Goal: Task Accomplishment & Management: Manage account settings

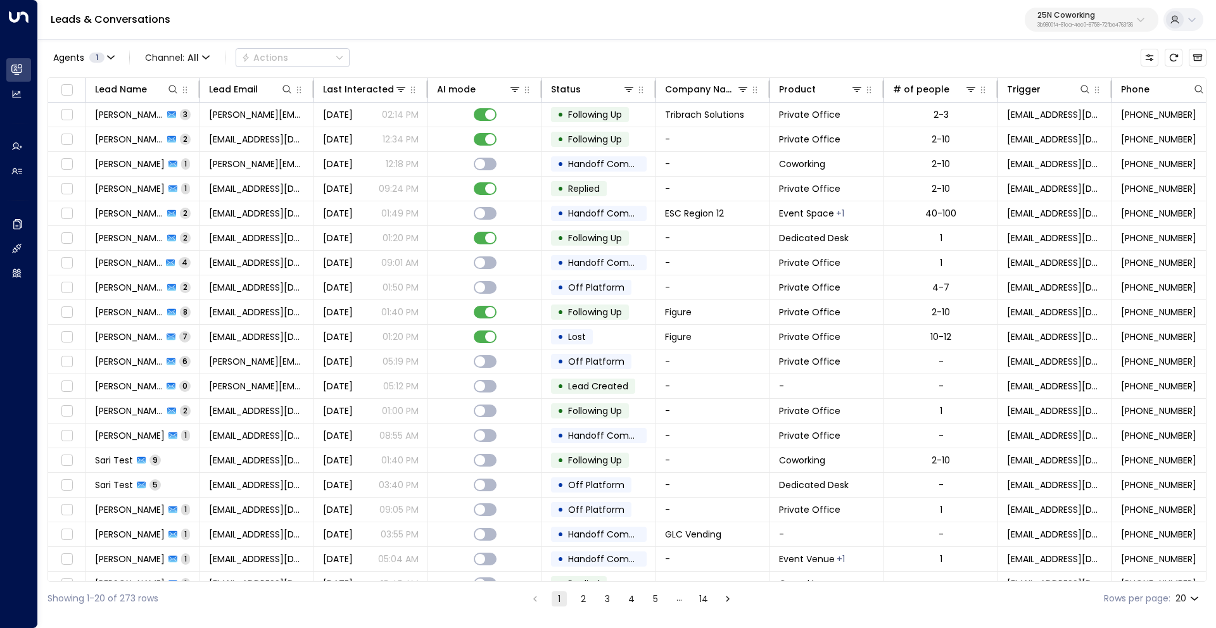
click at [1044, 23] on p "3b9800f4-81ca-4ec0-8758-72fbe4763f36" at bounding box center [1086, 25] width 96 height 5
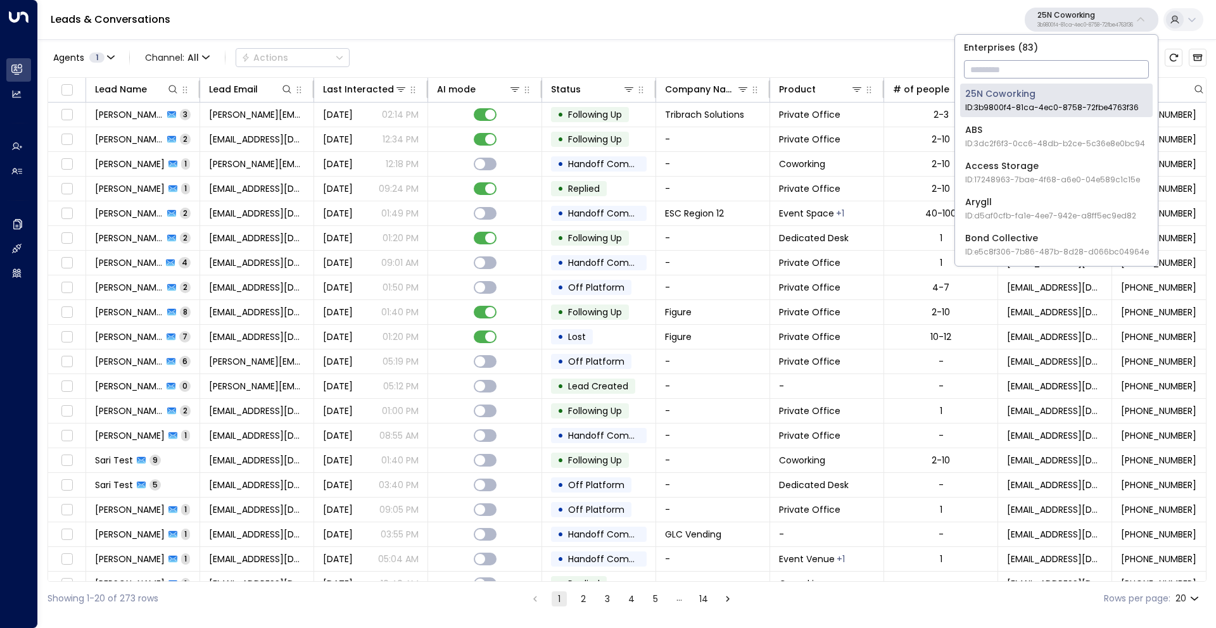
click at [1021, 70] on input "text" at bounding box center [1056, 69] width 185 height 23
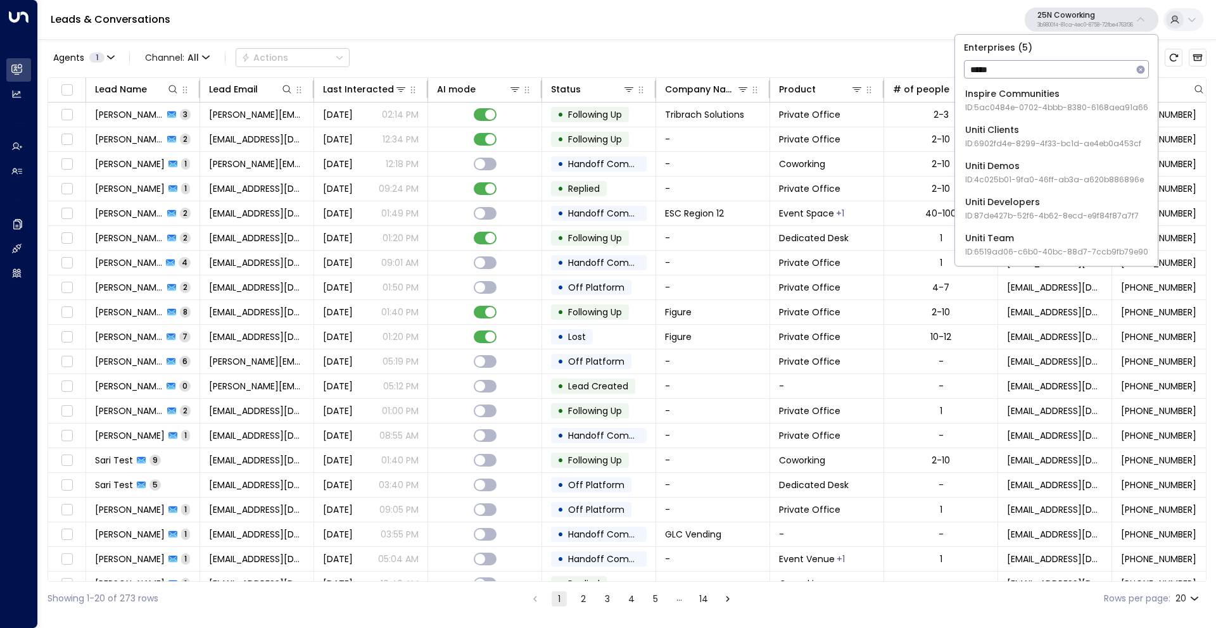
type input "*****"
click at [1027, 163] on div "Uniti Demos ID: 4c025b01-9fa0-46ff-ab3a-a620b886896e" at bounding box center [1054, 173] width 179 height 26
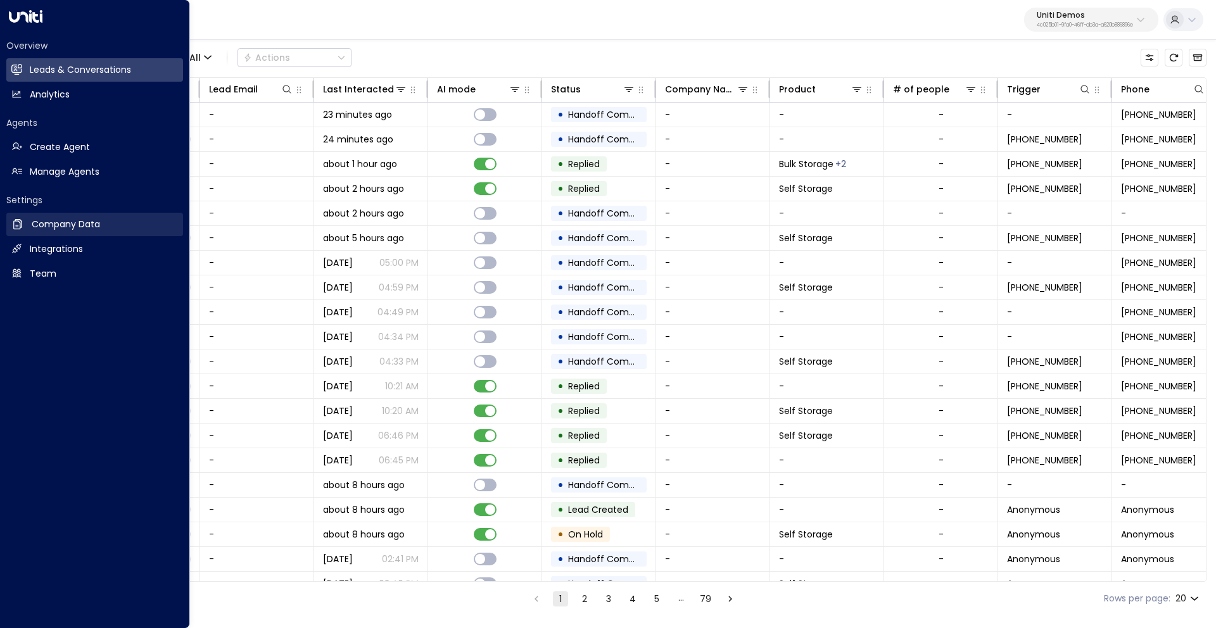
click at [52, 223] on h2 "Company Data" at bounding box center [66, 224] width 68 height 13
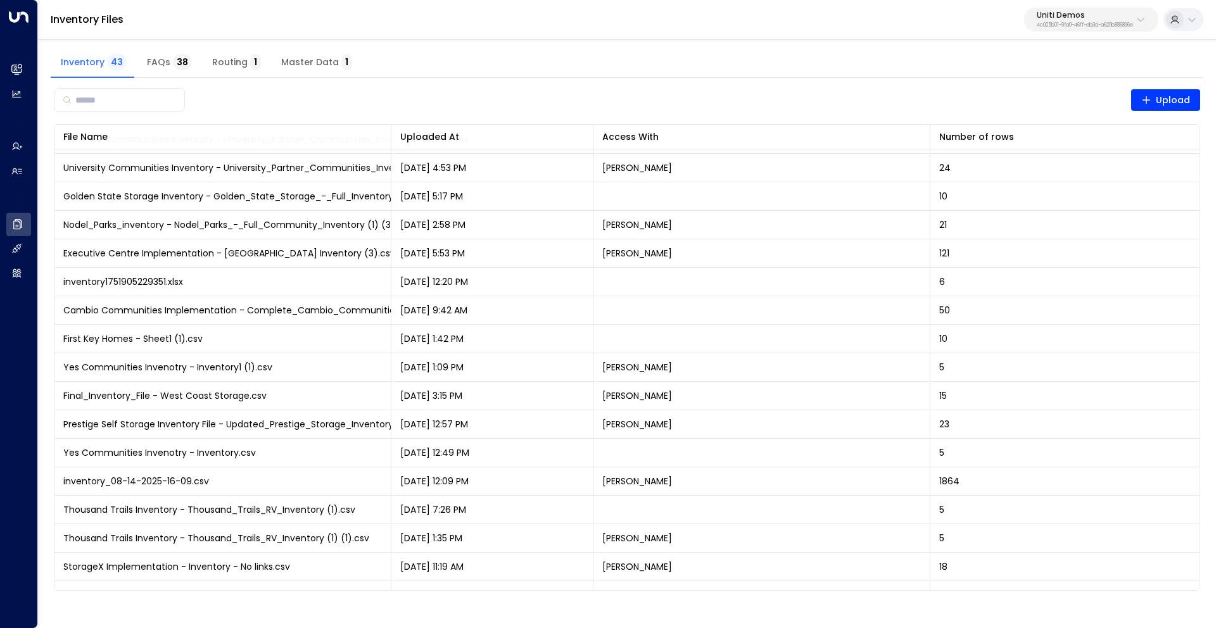
scroll to position [454, 0]
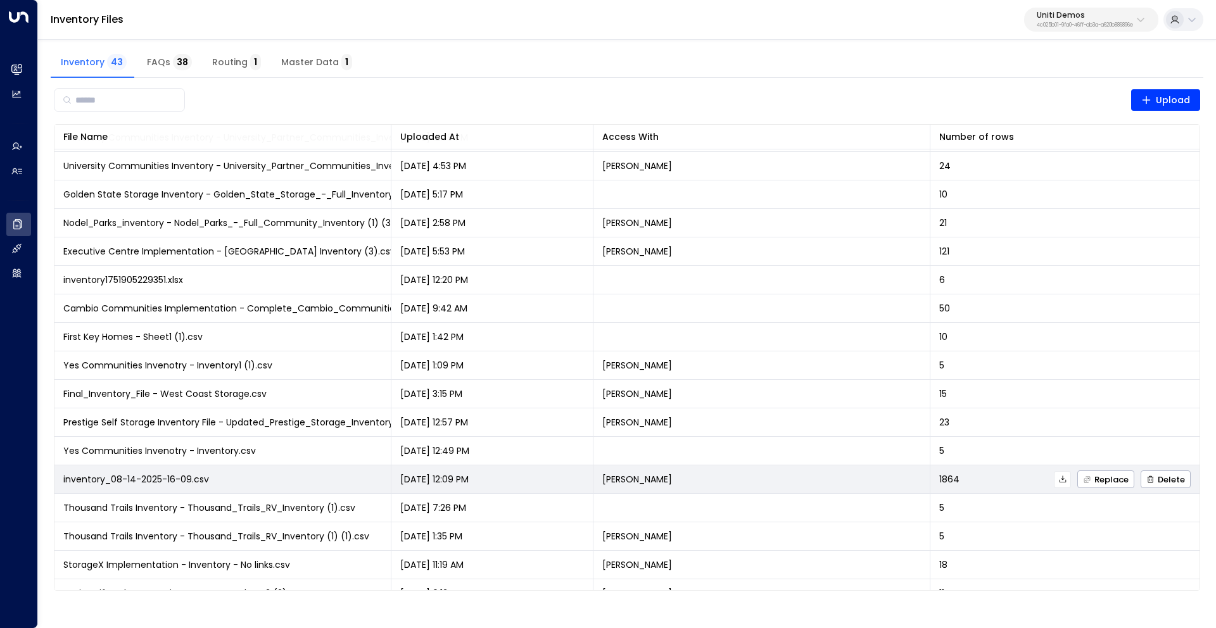
click at [1062, 478] on icon at bounding box center [1063, 479] width 9 height 9
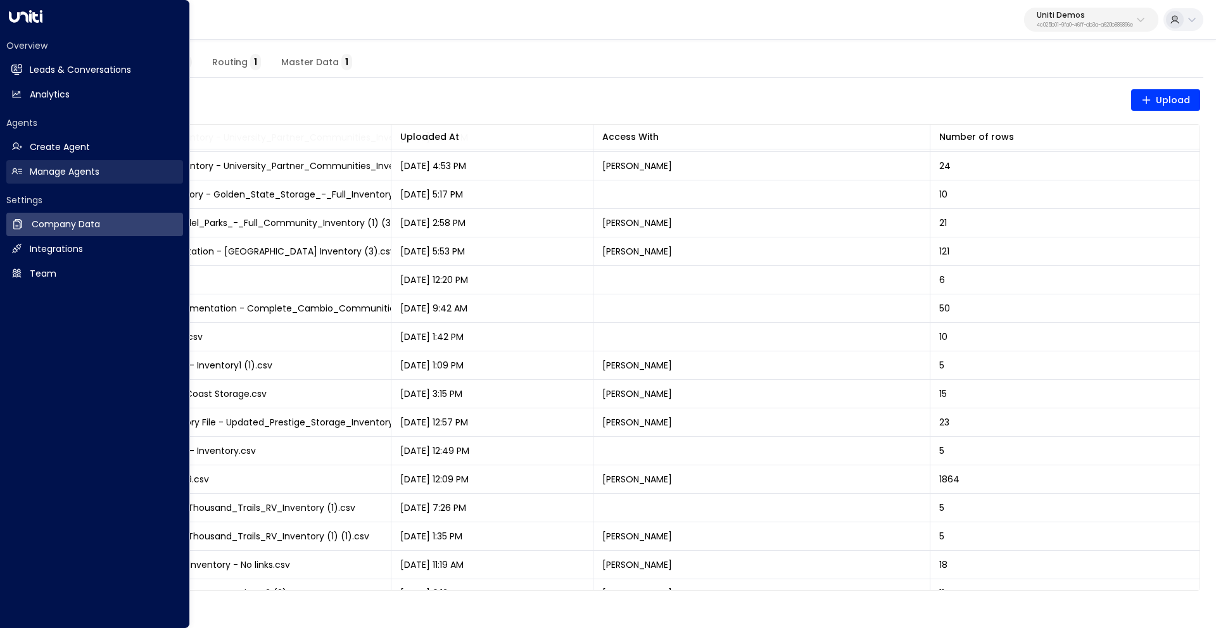
click at [63, 170] on h2 "Manage Agents" at bounding box center [65, 171] width 70 height 13
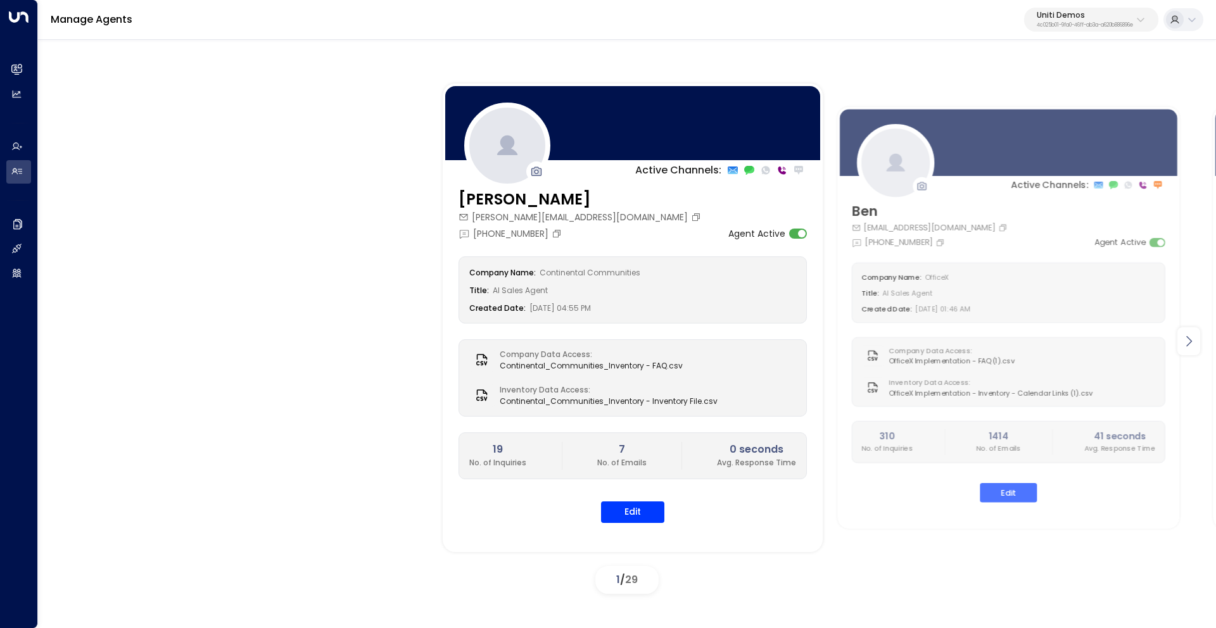
click at [1190, 344] on icon at bounding box center [1188, 341] width 15 height 15
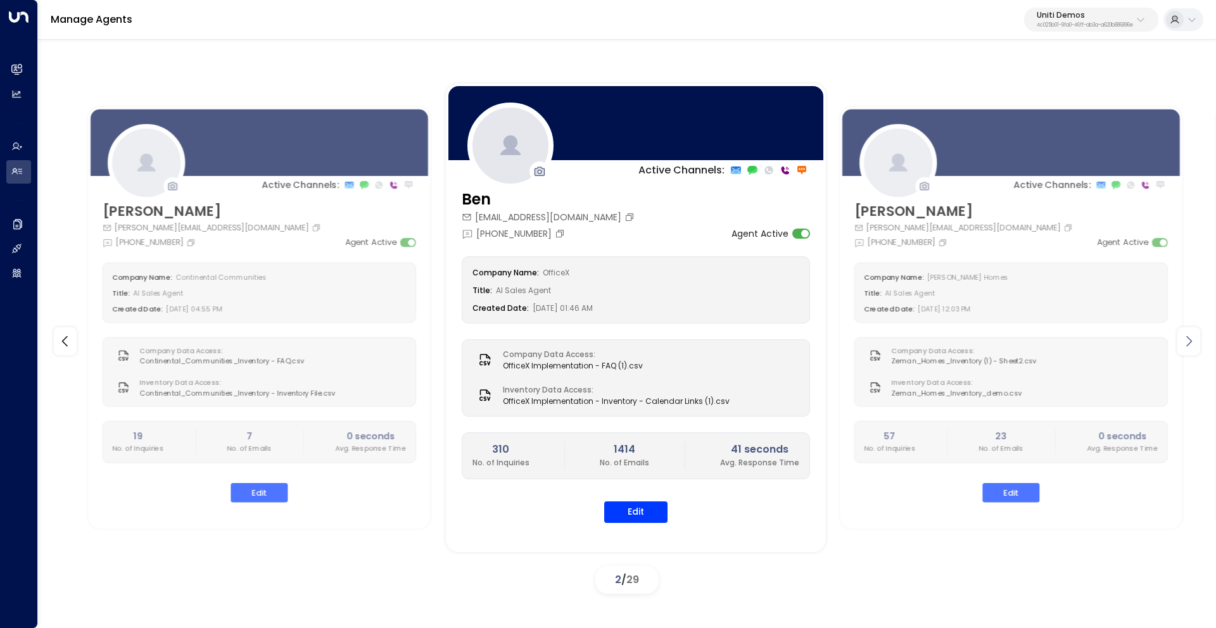
click at [1190, 344] on icon at bounding box center [1188, 341] width 15 height 15
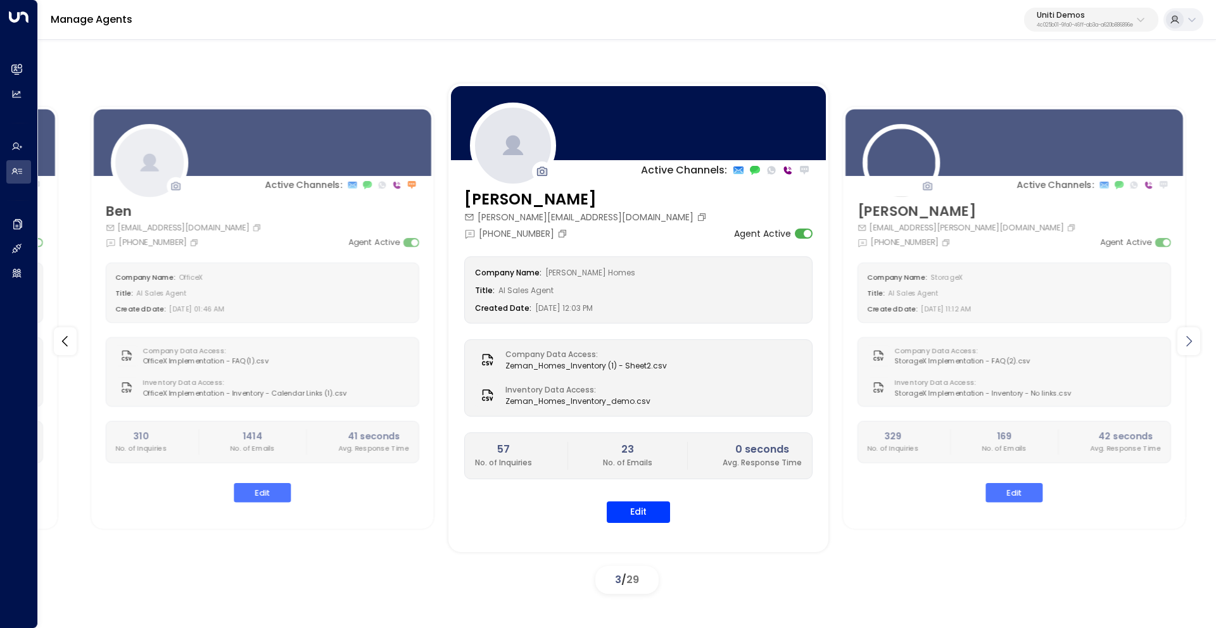
click at [1190, 344] on icon at bounding box center [1188, 341] width 15 height 15
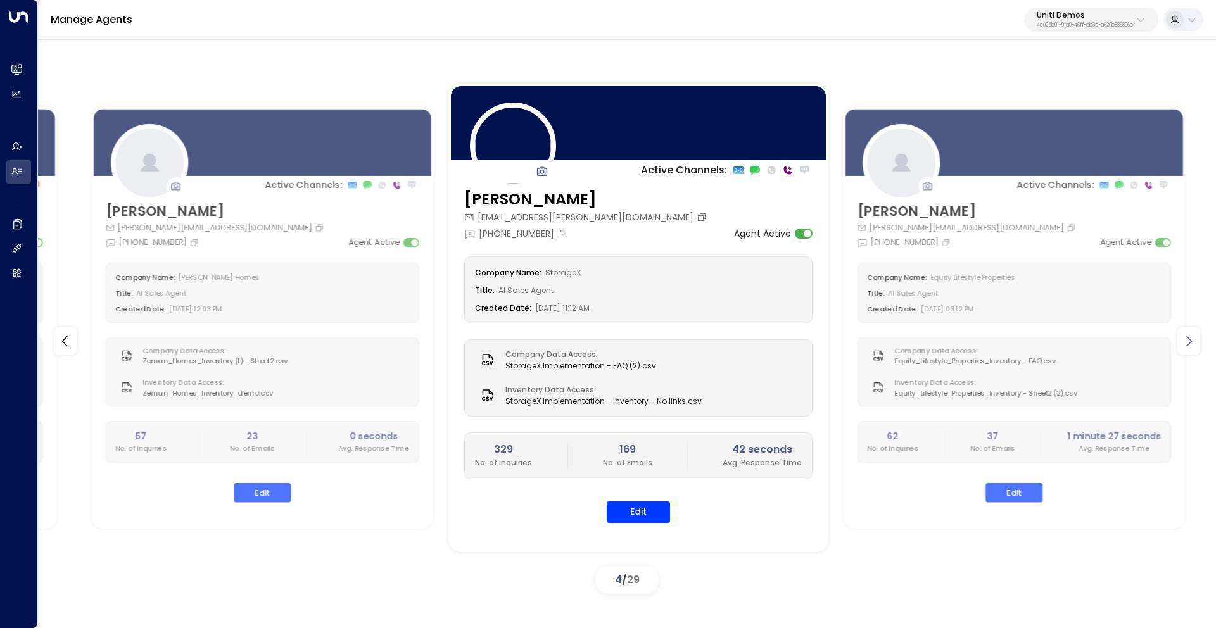
click at [1190, 344] on icon at bounding box center [1188, 341] width 15 height 15
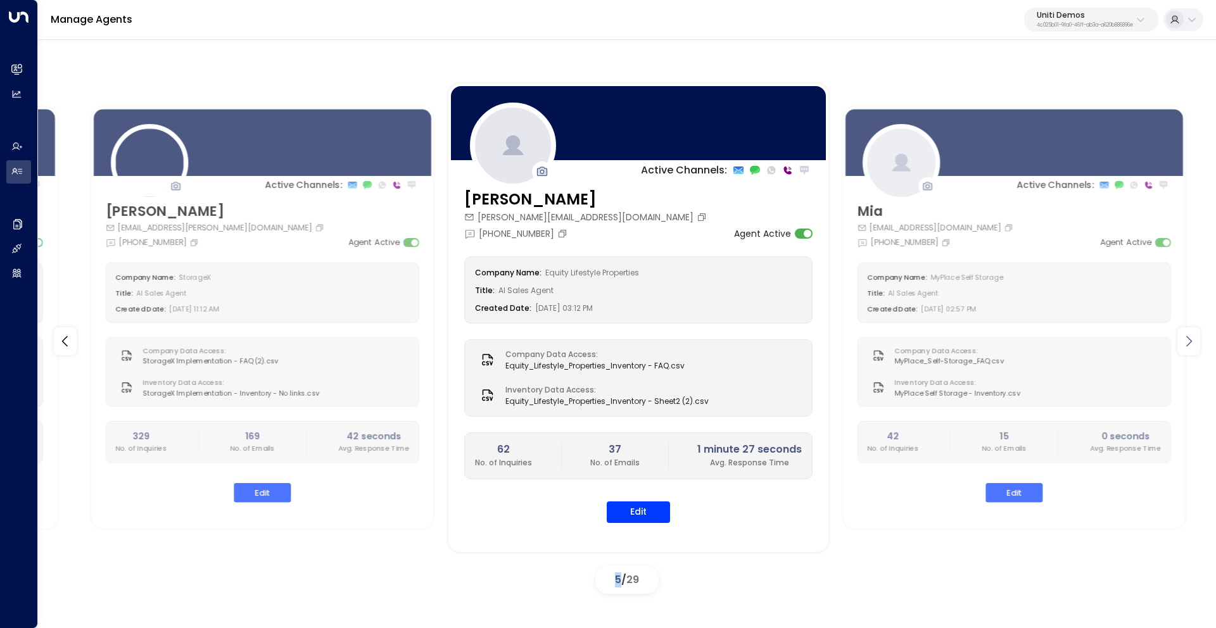
click at [1190, 344] on icon at bounding box center [1188, 341] width 15 height 15
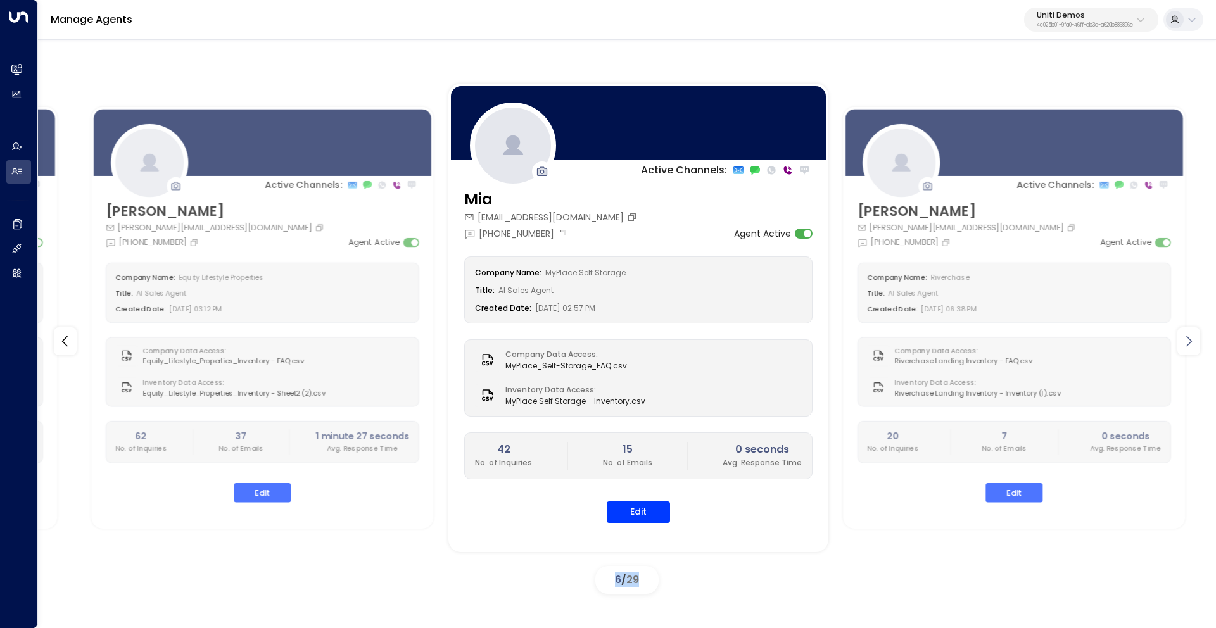
click at [1190, 344] on icon at bounding box center [1188, 341] width 15 height 15
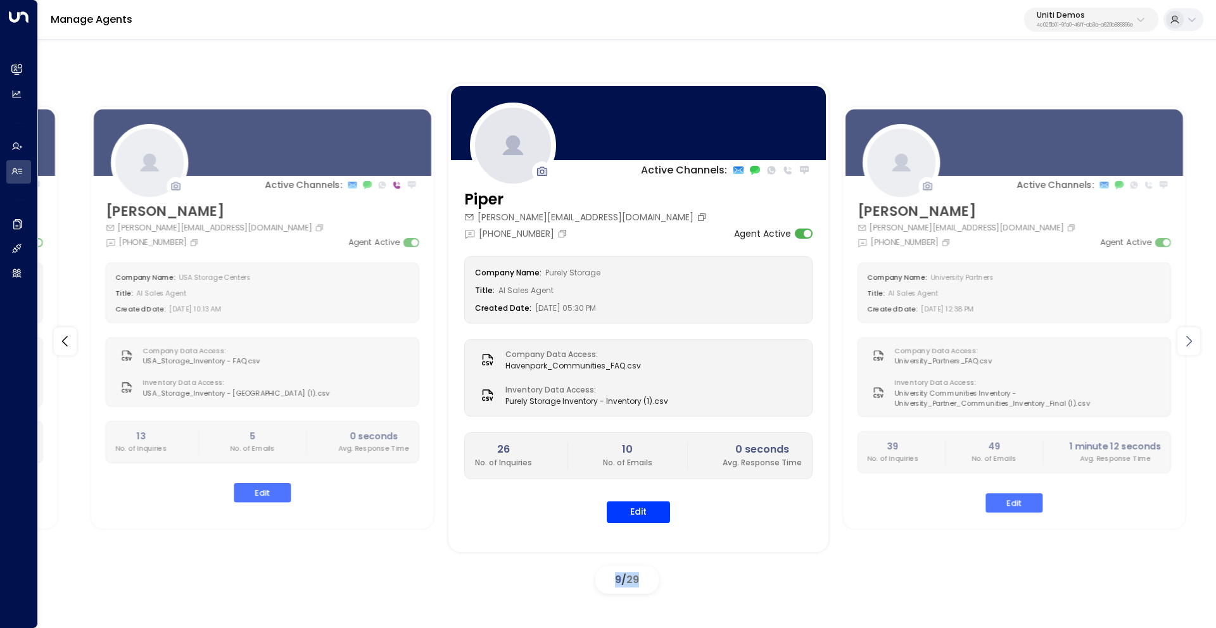
click at [1190, 344] on icon at bounding box center [1188, 341] width 15 height 15
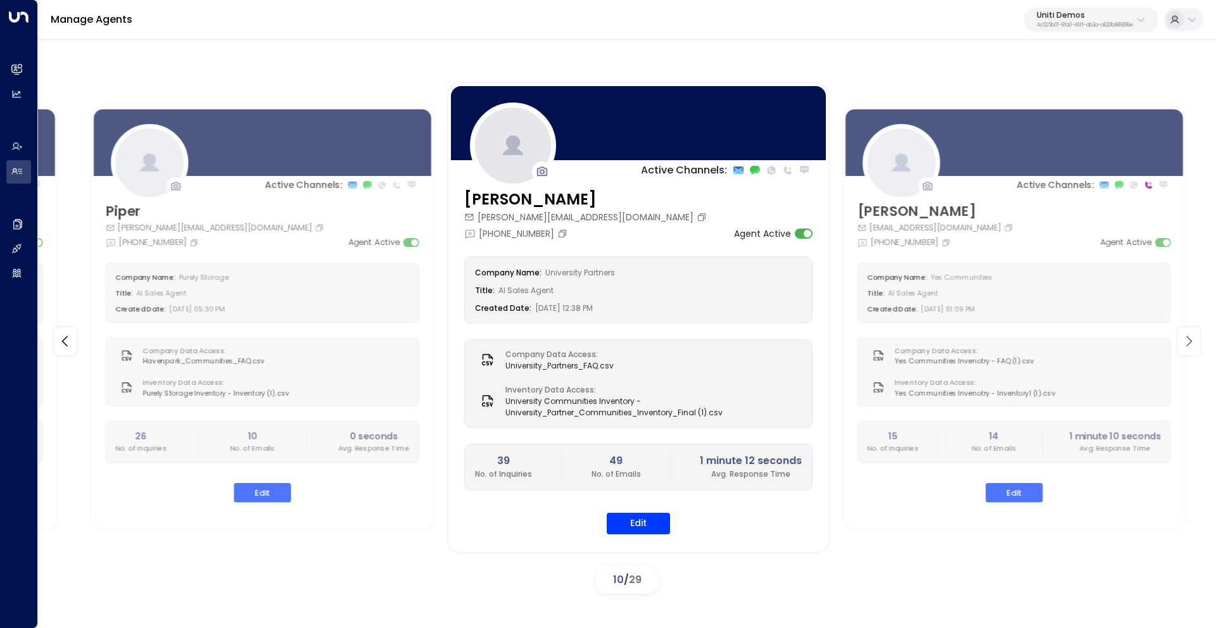
click at [1190, 344] on icon at bounding box center [1188, 341] width 15 height 15
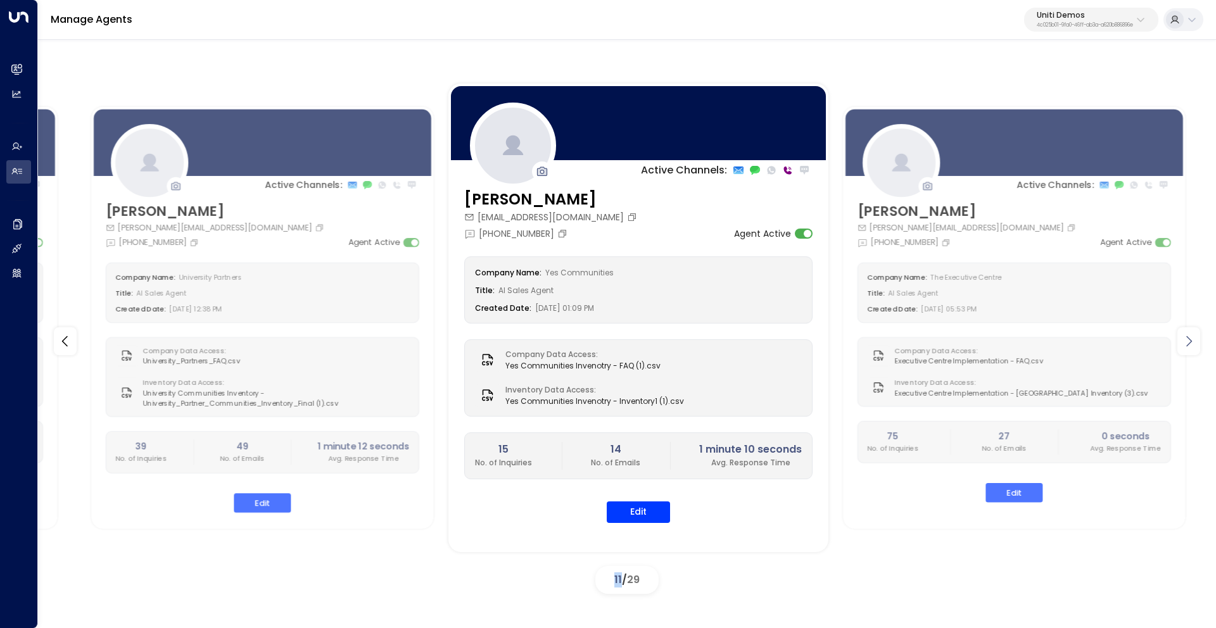
click at [1190, 344] on icon at bounding box center [1188, 341] width 15 height 15
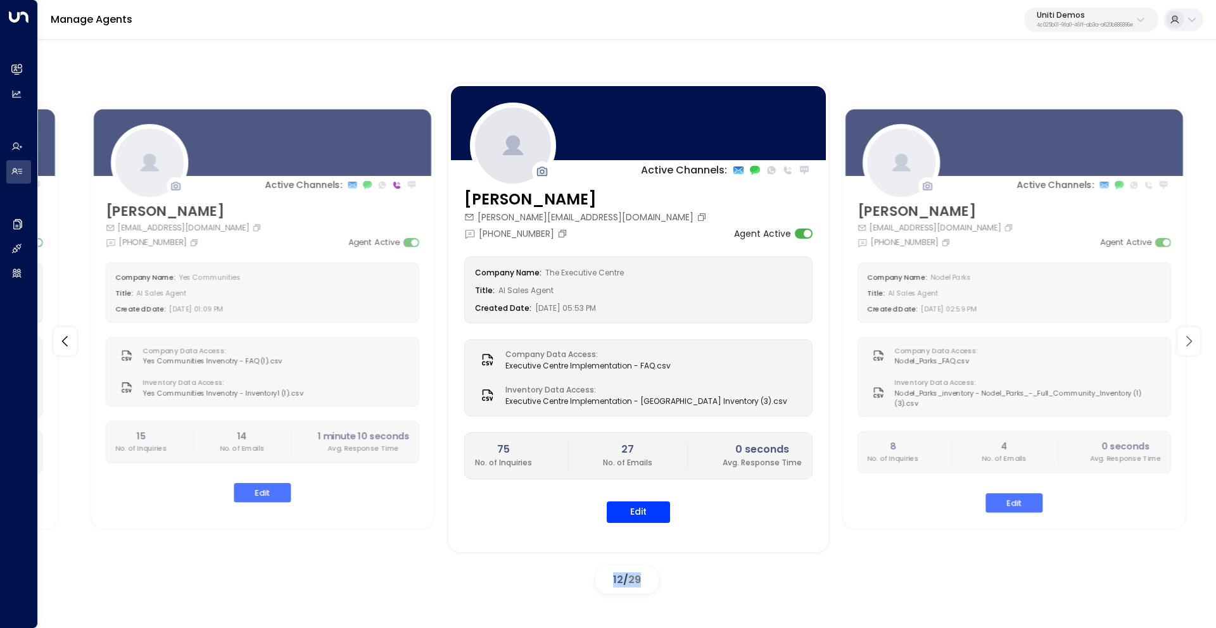
click at [1190, 344] on icon at bounding box center [1188, 341] width 15 height 15
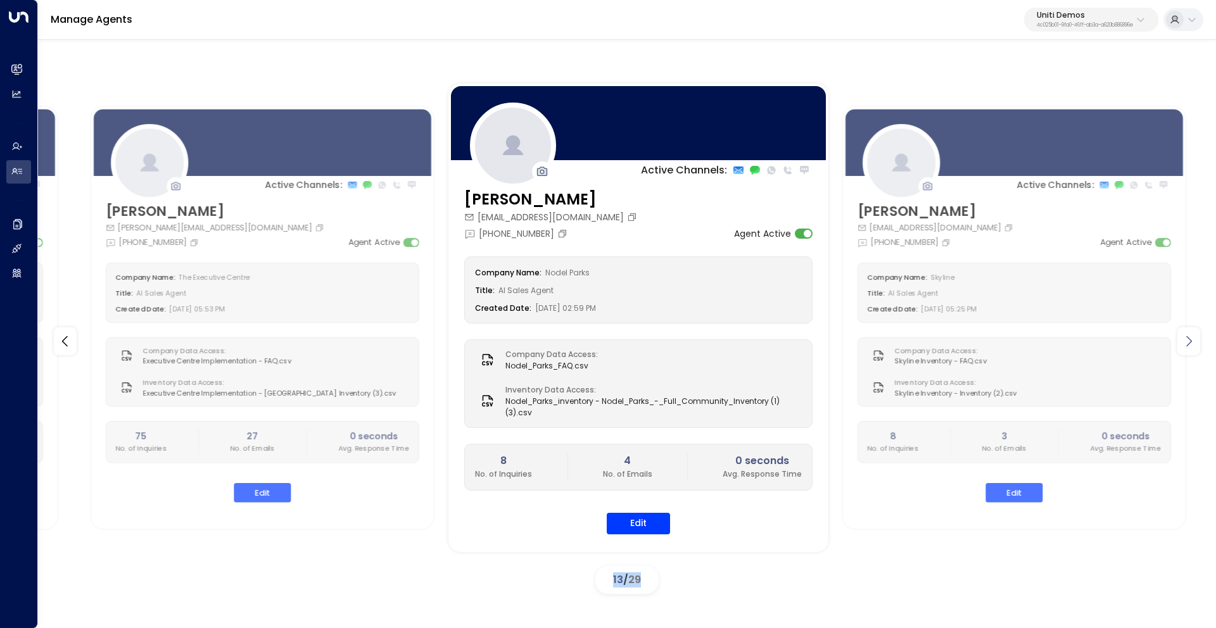
click at [1190, 344] on icon at bounding box center [1188, 341] width 15 height 15
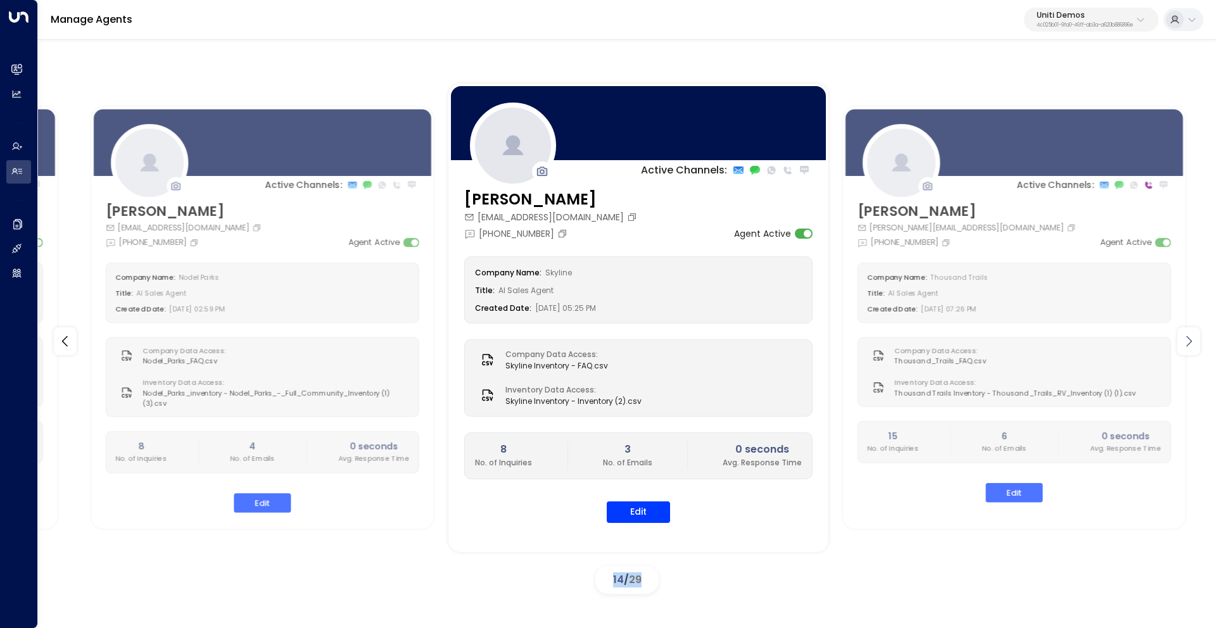
click at [1190, 344] on icon at bounding box center [1188, 341] width 15 height 15
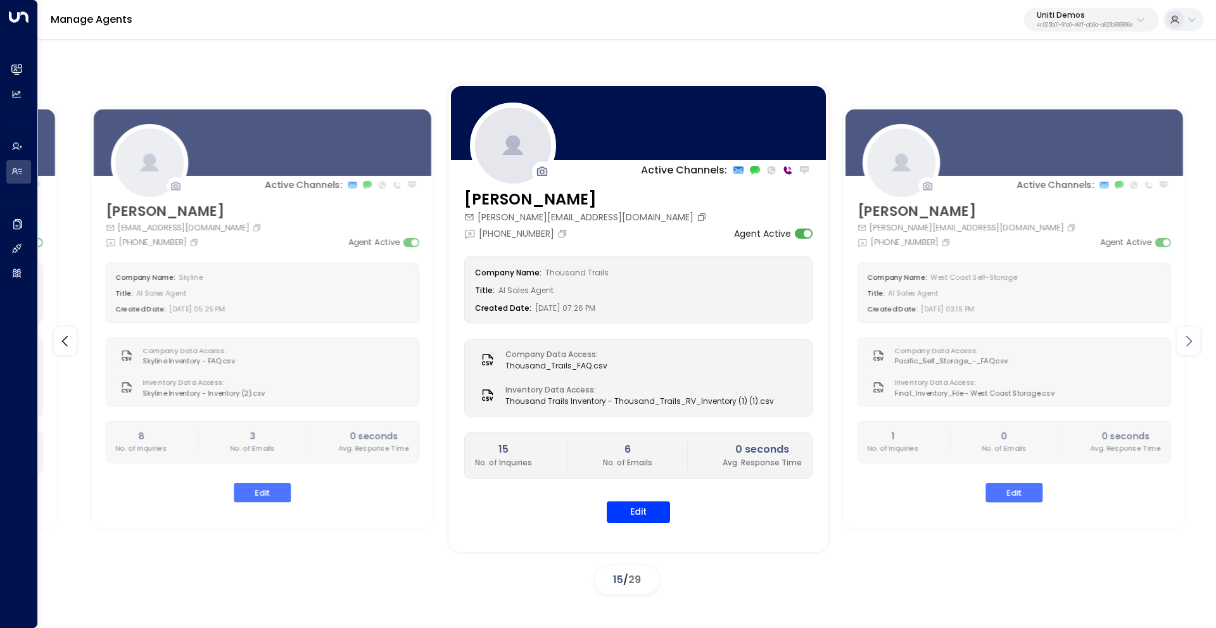
click at [1190, 344] on icon at bounding box center [1188, 341] width 15 height 15
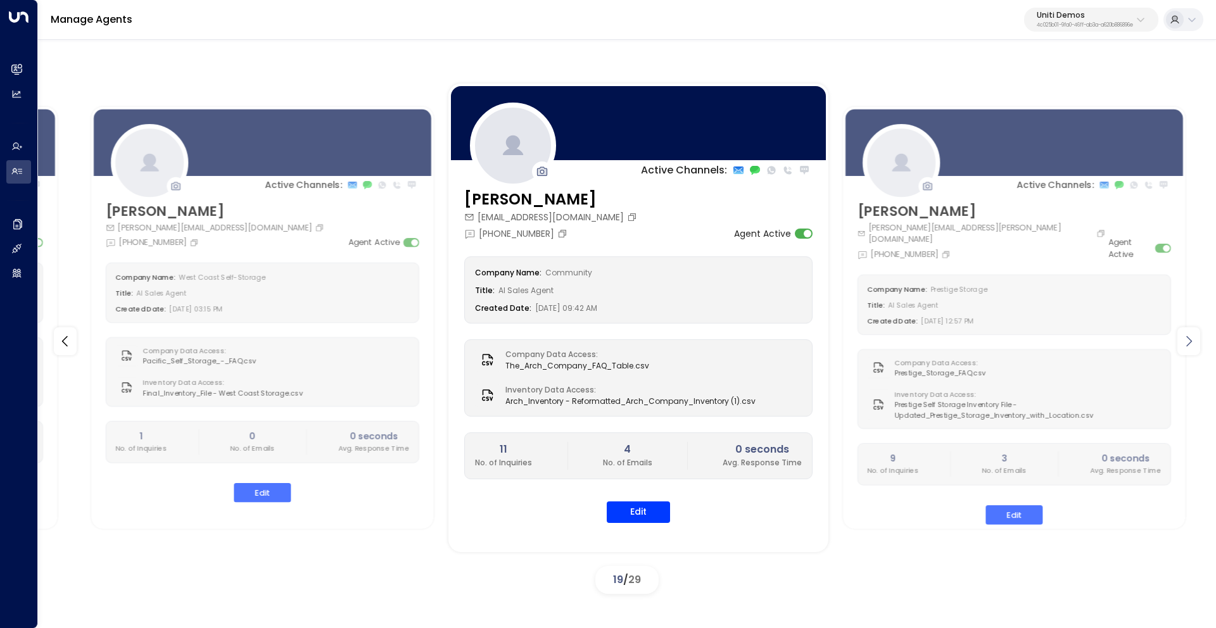
click at [1190, 344] on icon at bounding box center [1188, 341] width 15 height 15
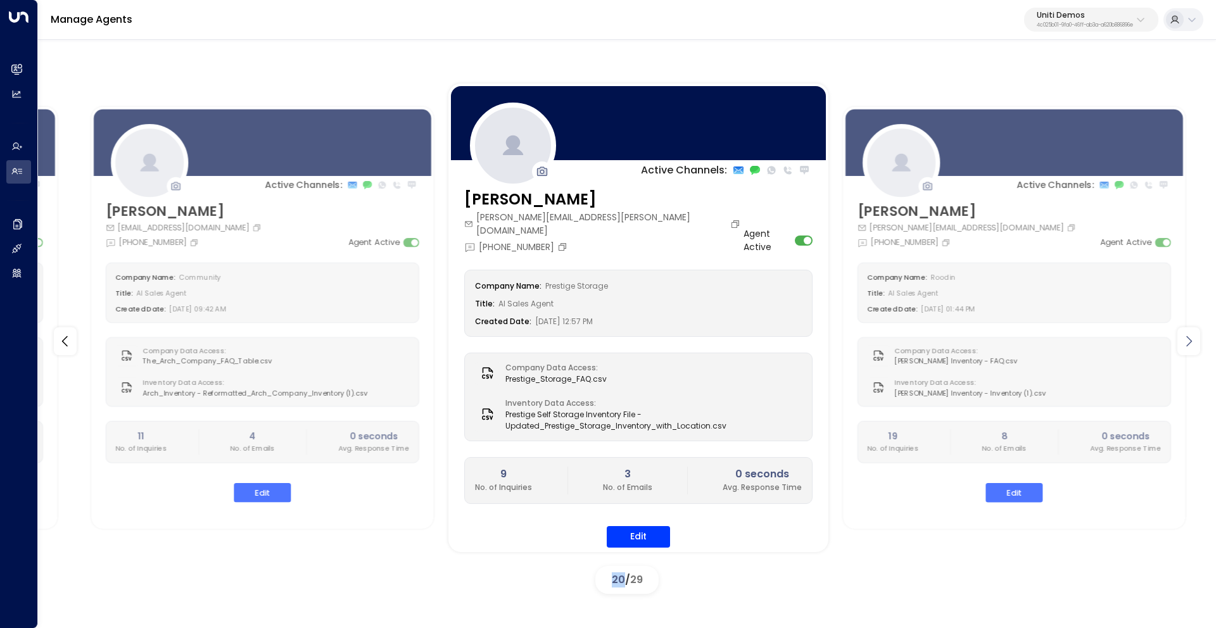
click at [1190, 344] on icon at bounding box center [1188, 341] width 15 height 15
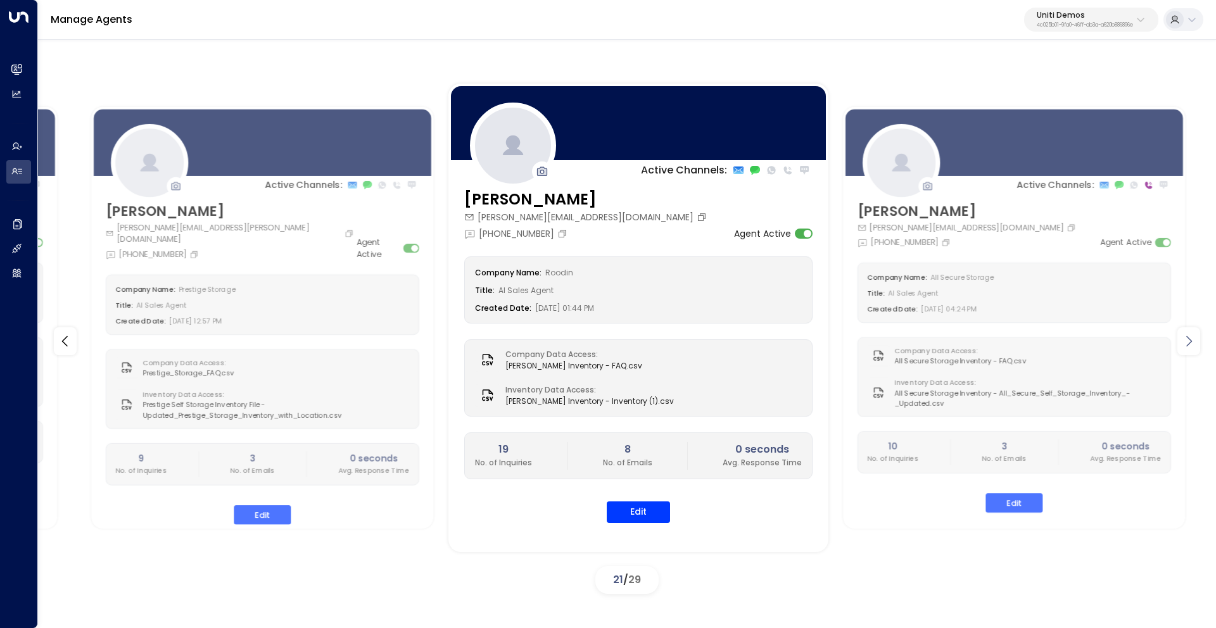
click at [1190, 344] on icon at bounding box center [1188, 341] width 15 height 15
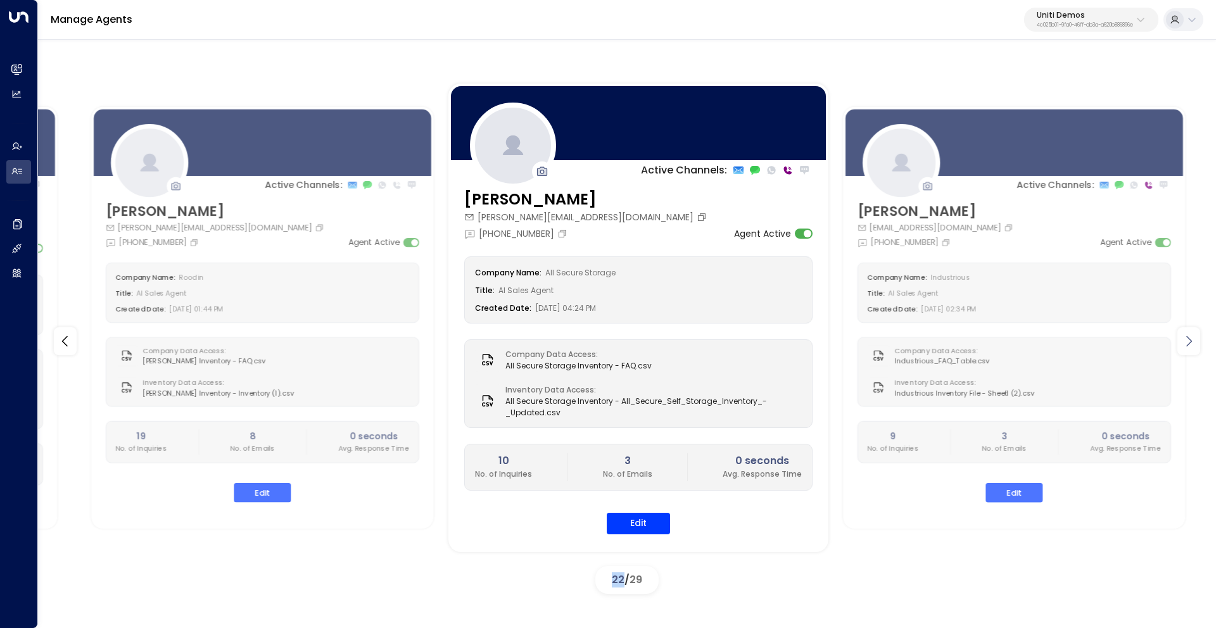
click at [1190, 344] on icon at bounding box center [1188, 341] width 15 height 15
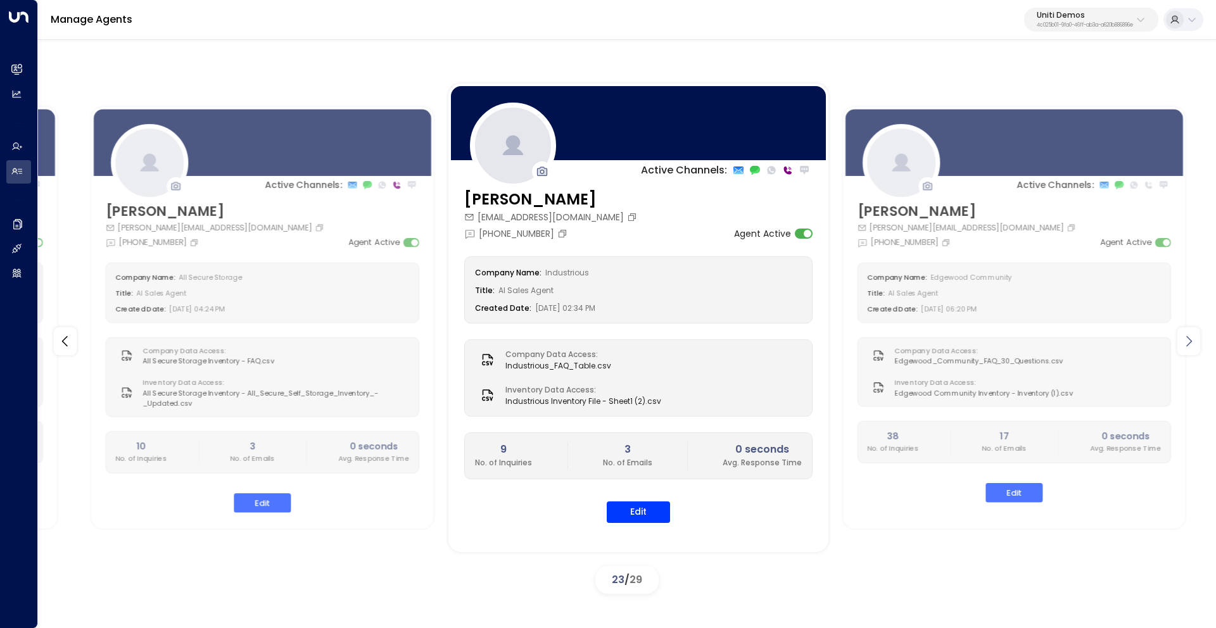
click at [1190, 344] on icon at bounding box center [1188, 341] width 15 height 15
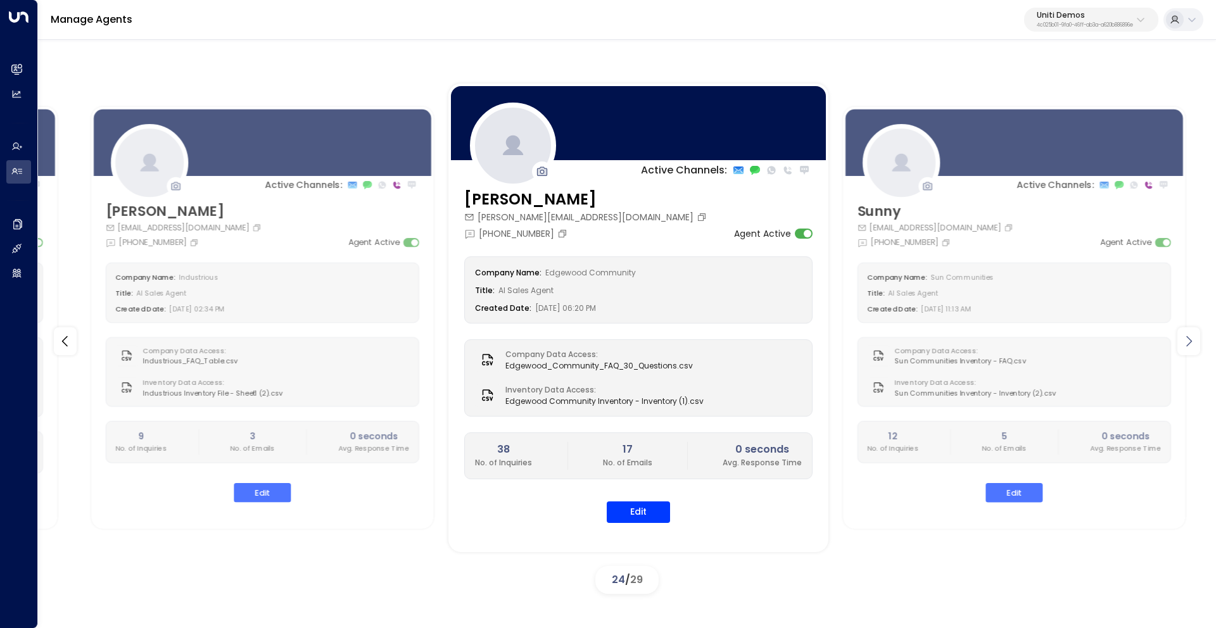
click at [1190, 344] on icon at bounding box center [1188, 341] width 15 height 15
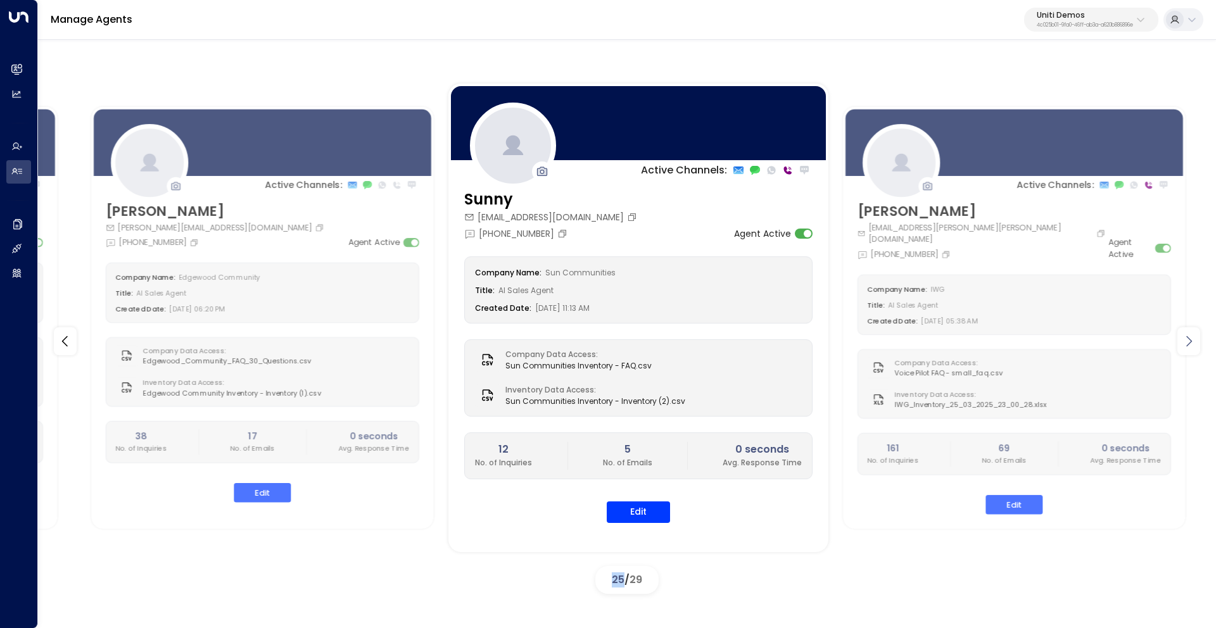
click at [1190, 344] on icon at bounding box center [1188, 341] width 15 height 15
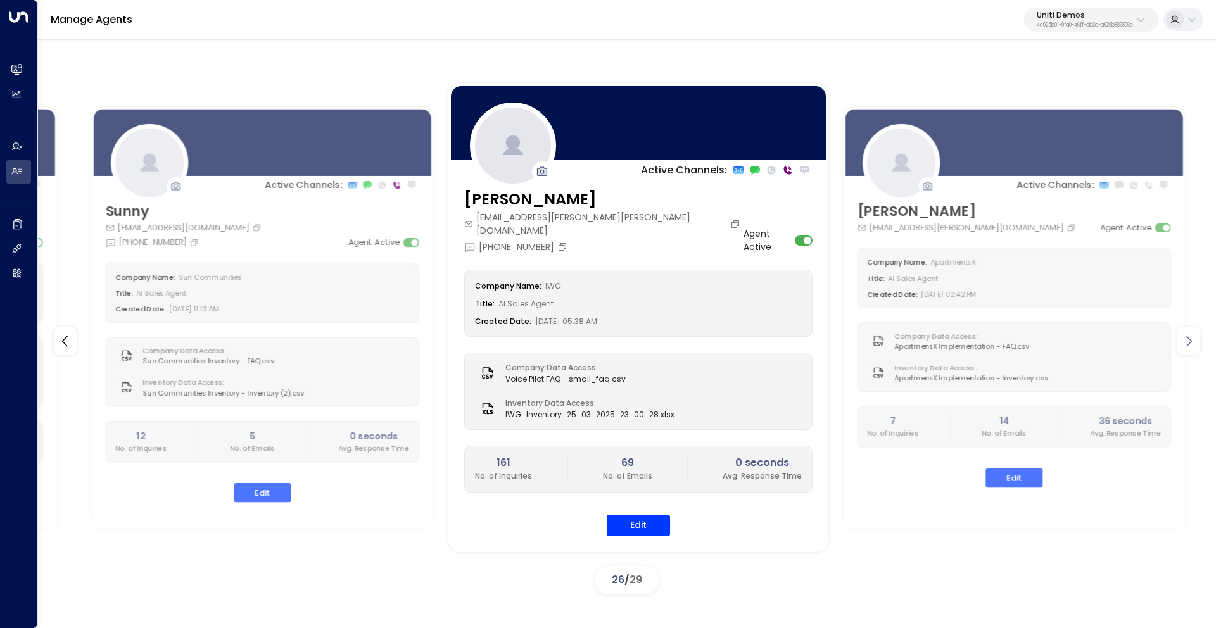
click at [1190, 344] on icon at bounding box center [1188, 341] width 15 height 15
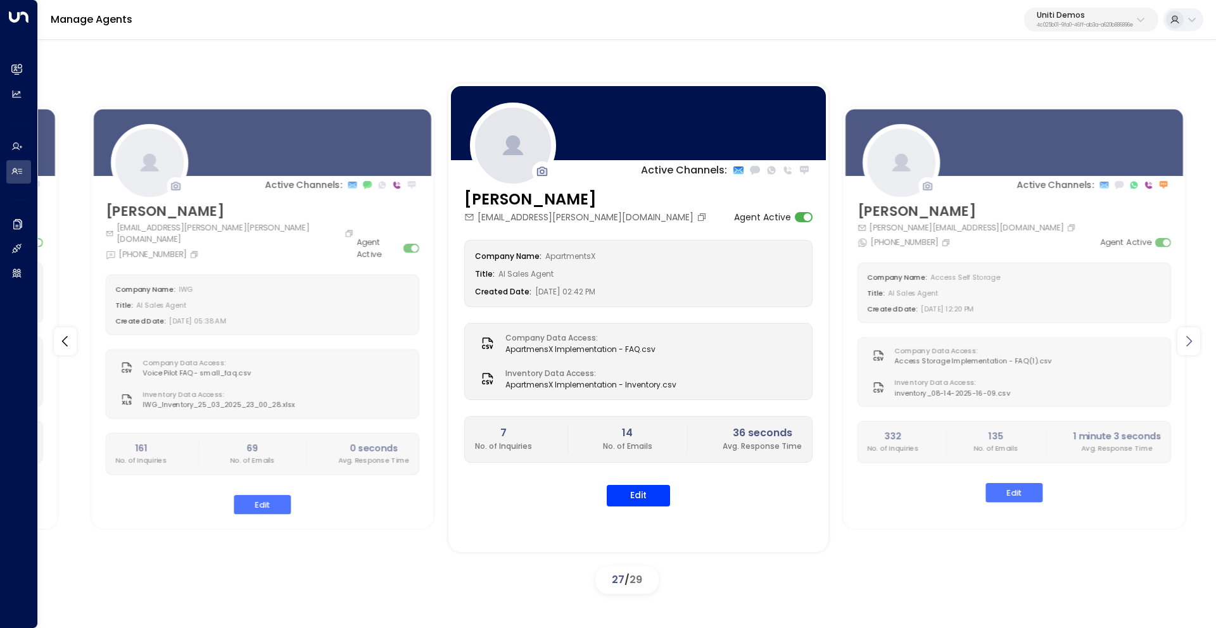
click at [1190, 344] on icon at bounding box center [1188, 341] width 15 height 15
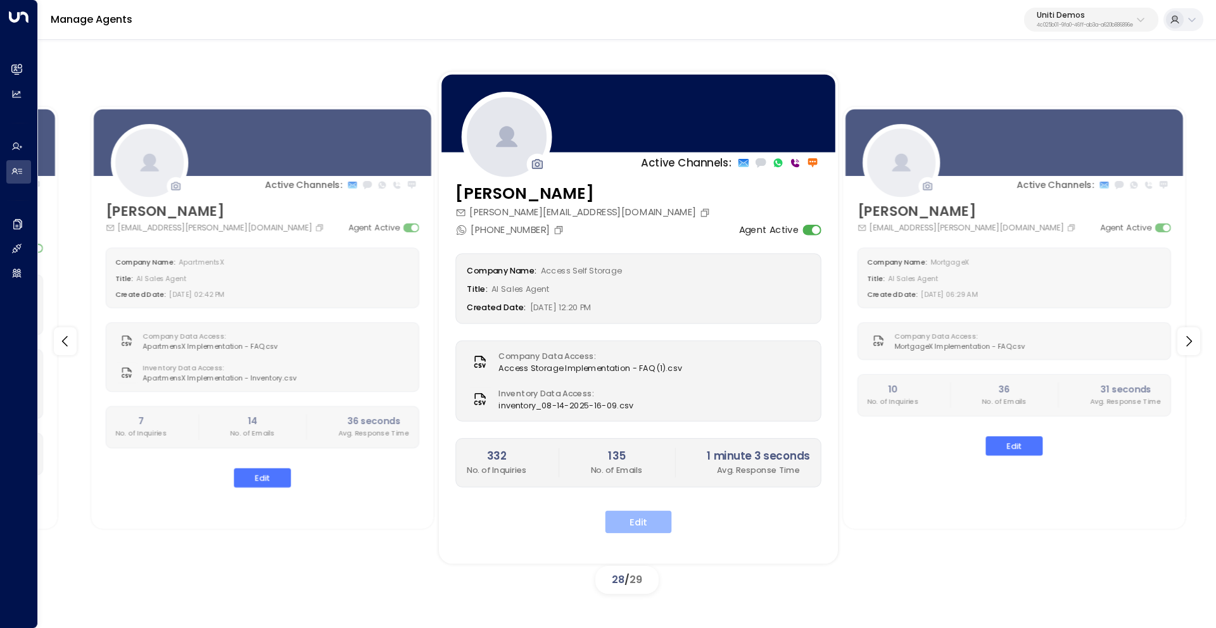
click at [631, 517] on button "Edit" at bounding box center [639, 522] width 67 height 23
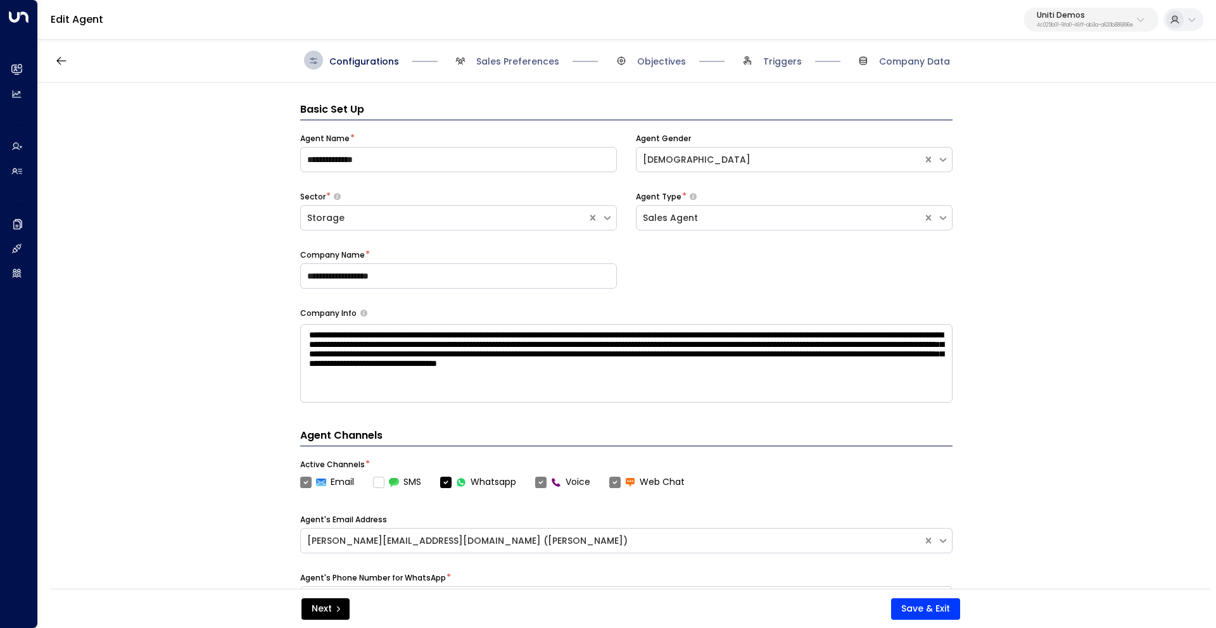
scroll to position [19, 0]
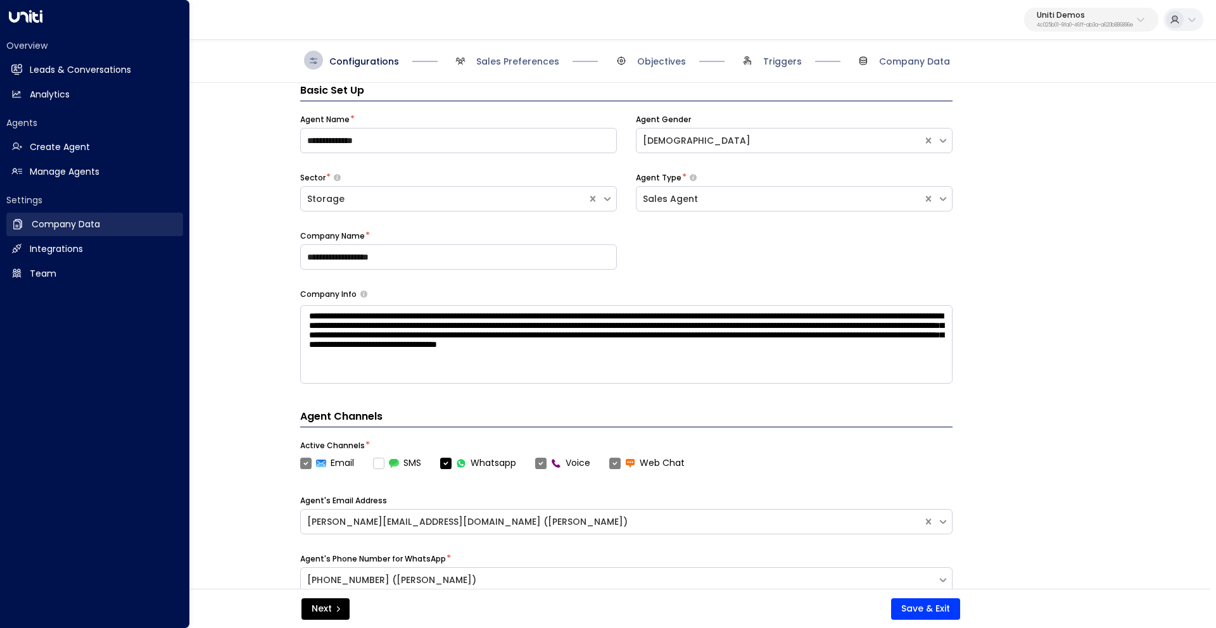
click at [69, 225] on h2 "Company Data" at bounding box center [66, 224] width 68 height 13
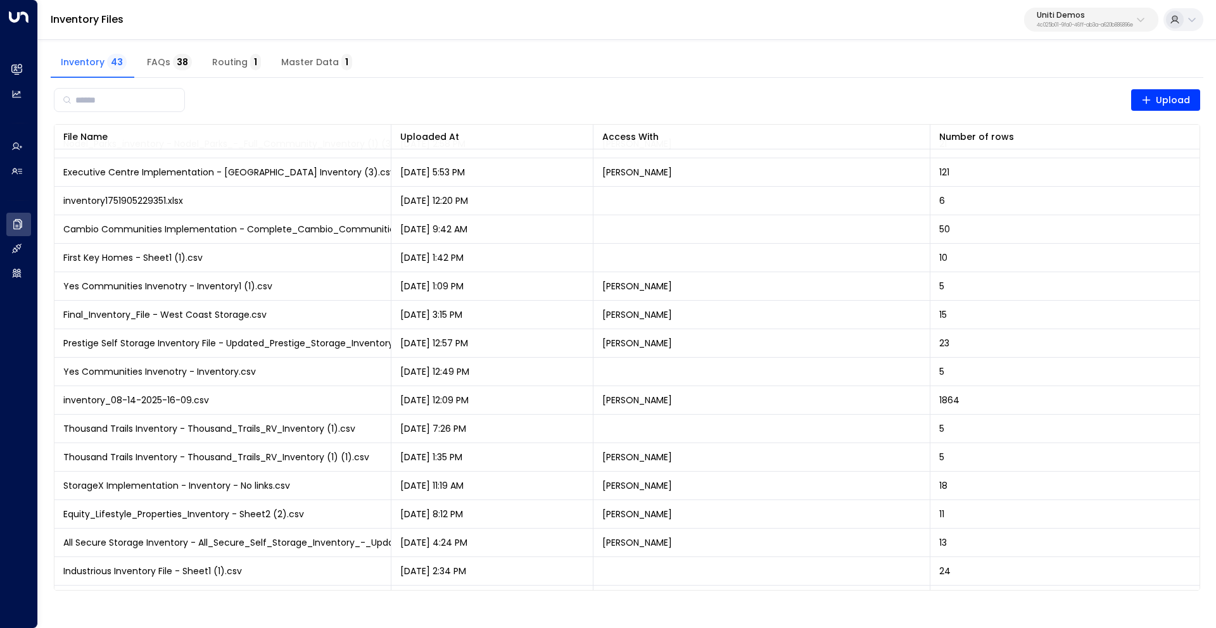
scroll to position [543, 0]
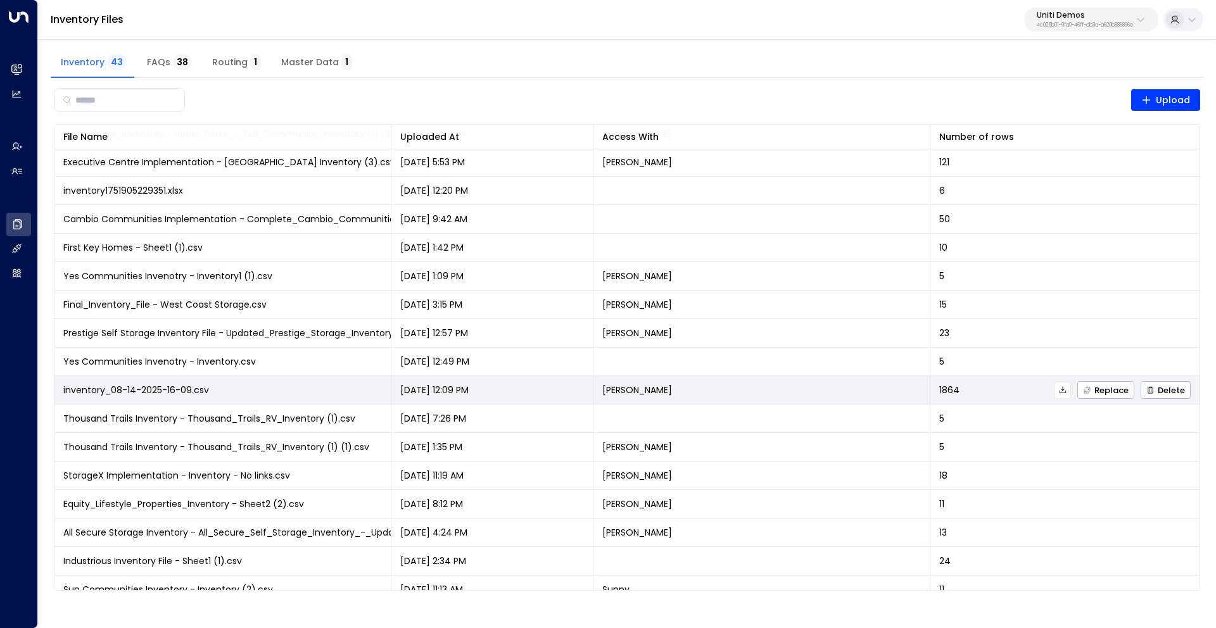
click at [1060, 389] on icon at bounding box center [1062, 389] width 7 height 7
